Goal: Use online tool/utility: Utilize a website feature to perform a specific function

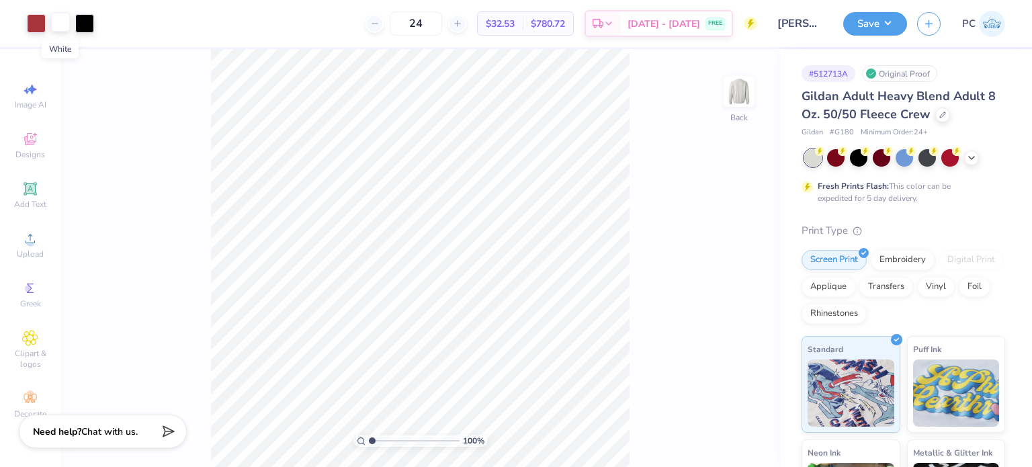
click at [60, 24] on div at bounding box center [60, 22] width 19 height 19
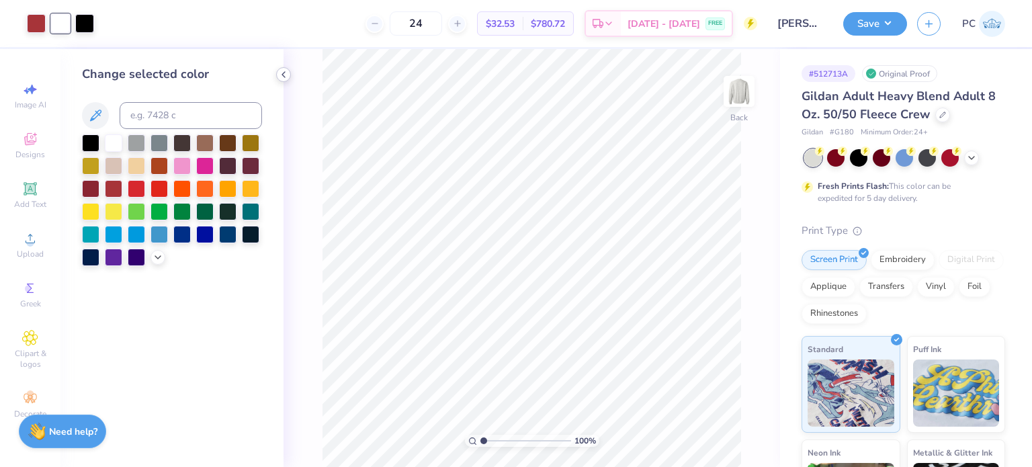
click at [285, 71] on icon at bounding box center [283, 74] width 11 height 11
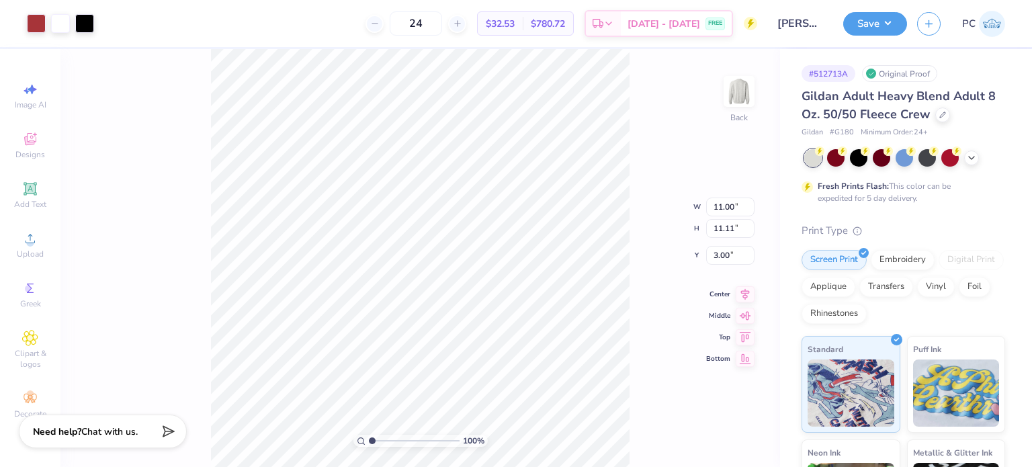
click at [53, 26] on div "Art colors 24 $32.53 Per Item $780.72 Total Est. Delivery Sep 9 - 12 FREE Desig…" at bounding box center [516, 23] width 1032 height 47
type input "2.97"
type input "4.07"
type input "3.24"
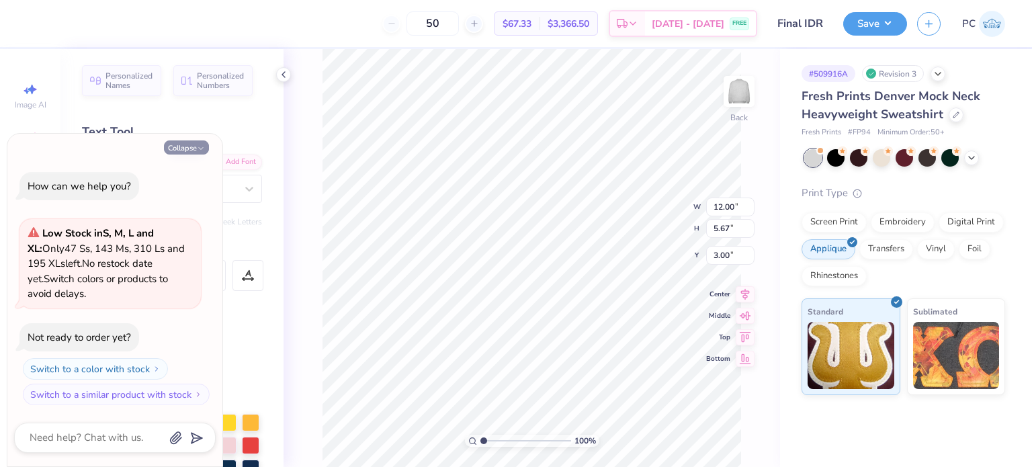
click at [184, 149] on button "Collapse" at bounding box center [186, 147] width 45 height 14
type textarea "x"
